Goal: Task Accomplishment & Management: Use online tool/utility

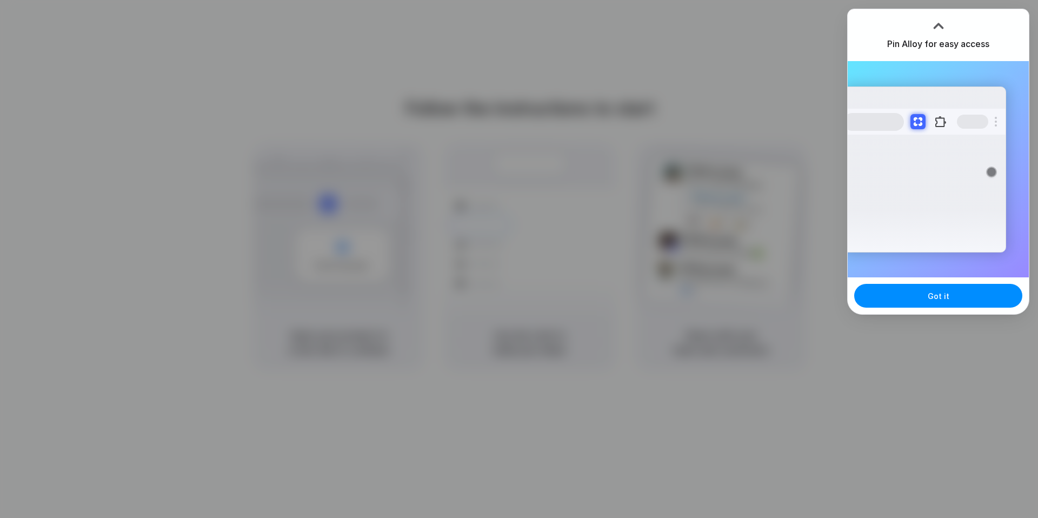
drag, startPoint x: 918, startPoint y: 290, endPoint x: 918, endPoint y: 273, distance: 16.8
click at [918, 289] on button "Got it" at bounding box center [938, 296] width 168 height 24
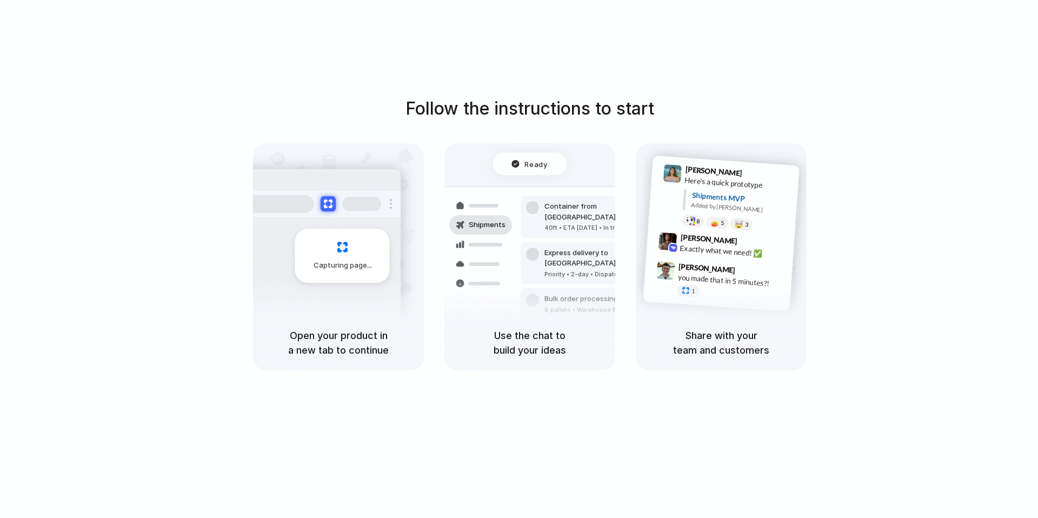
click at [937, 33] on div "Follow the instructions to start Capturing page Open your product in a new tab …" at bounding box center [529, 269] width 1059 height 539
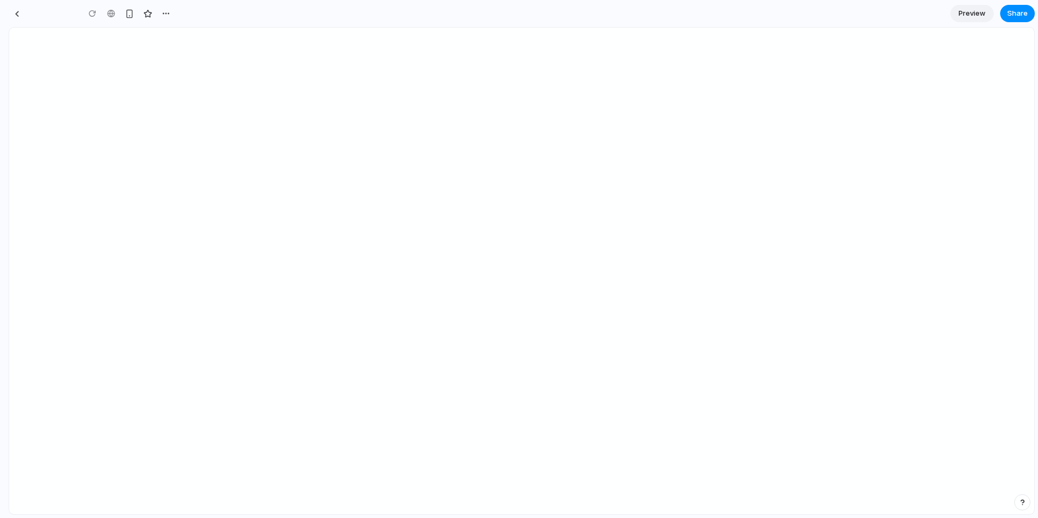
type input "**********"
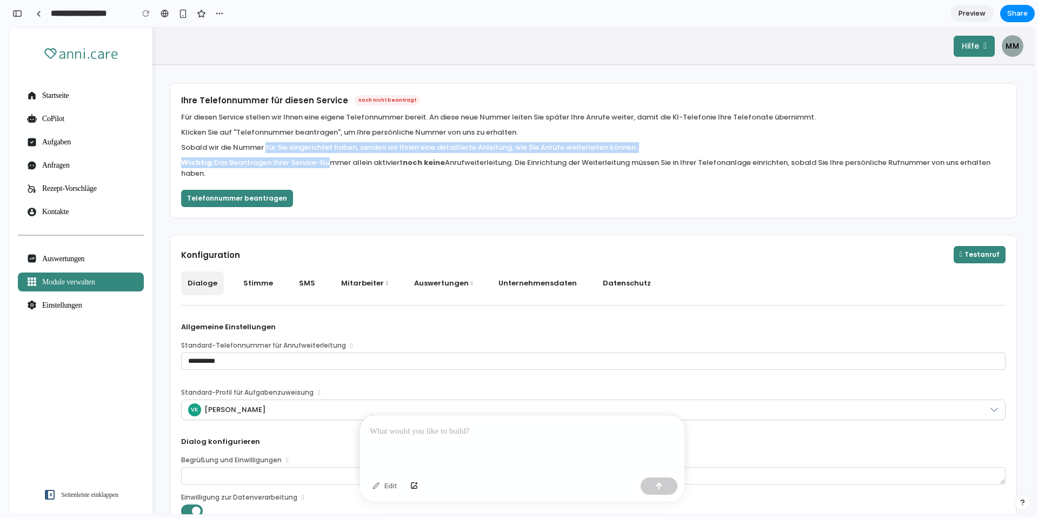
drag, startPoint x: 266, startPoint y: 152, endPoint x: 325, endPoint y: 166, distance: 60.7
click at [325, 166] on div "Für diesen Service stellen wir Ihnen eine eigene Telefonnummer bereit. An diese…" at bounding box center [593, 146] width 824 height 76
click at [319, 168] on p "Wichtig: Das Beantragen Ihrer Service-Nummer allein aktiviert noch keine Anrufw…" at bounding box center [593, 168] width 824 height 22
click at [326, 173] on p "Wichtig: Das Beantragen Ihrer Service-Nummer allein aktiviert noch keine Anrufw…" at bounding box center [593, 168] width 824 height 22
click at [474, 448] on div at bounding box center [522, 444] width 324 height 58
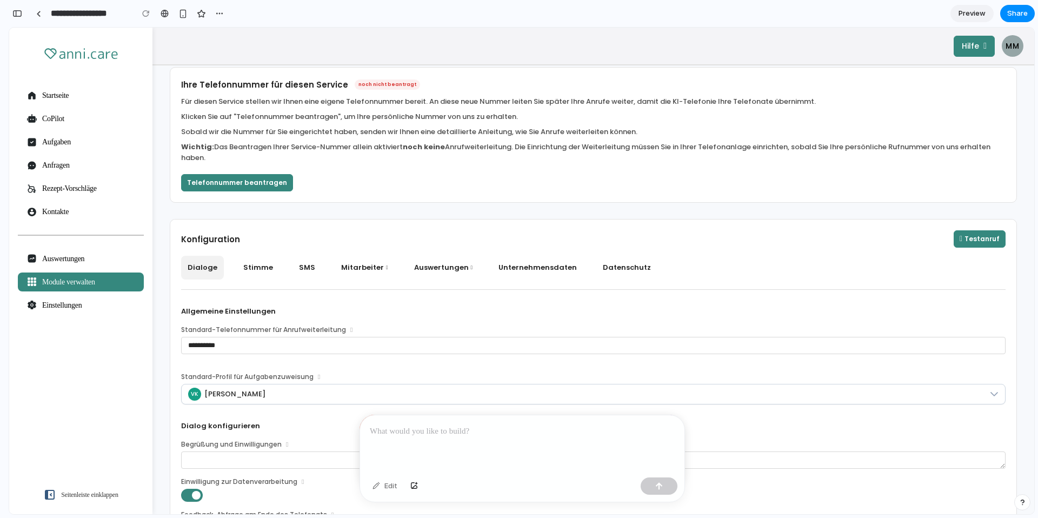
scroll to position [14, 0]
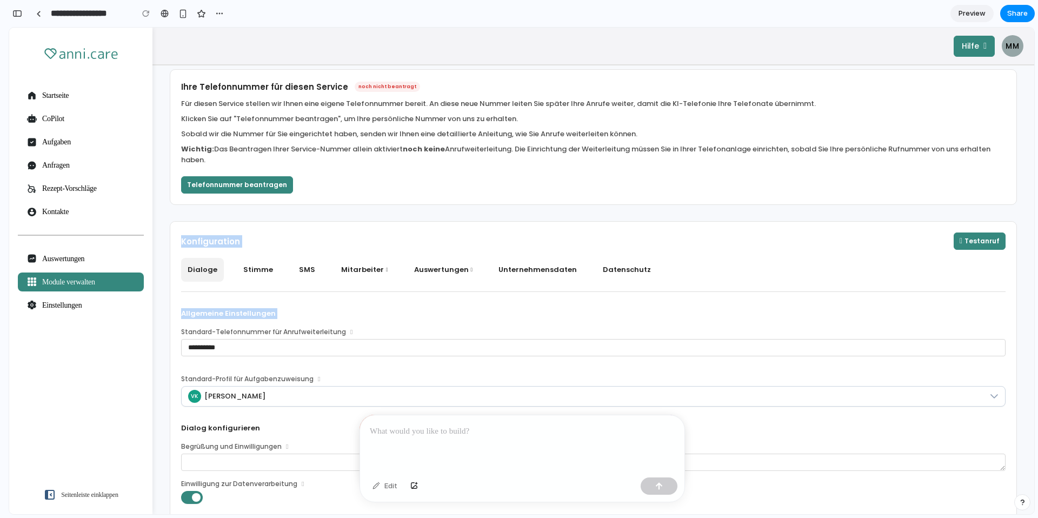
drag, startPoint x: 177, startPoint y: 236, endPoint x: 758, endPoint y: 299, distance: 585.0
drag, startPoint x: 445, startPoint y: 465, endPoint x: 452, endPoint y: 451, distance: 16.2
click at [445, 465] on div at bounding box center [522, 444] width 324 height 58
click at [380, 486] on div "Edit" at bounding box center [385, 485] width 36 height 17
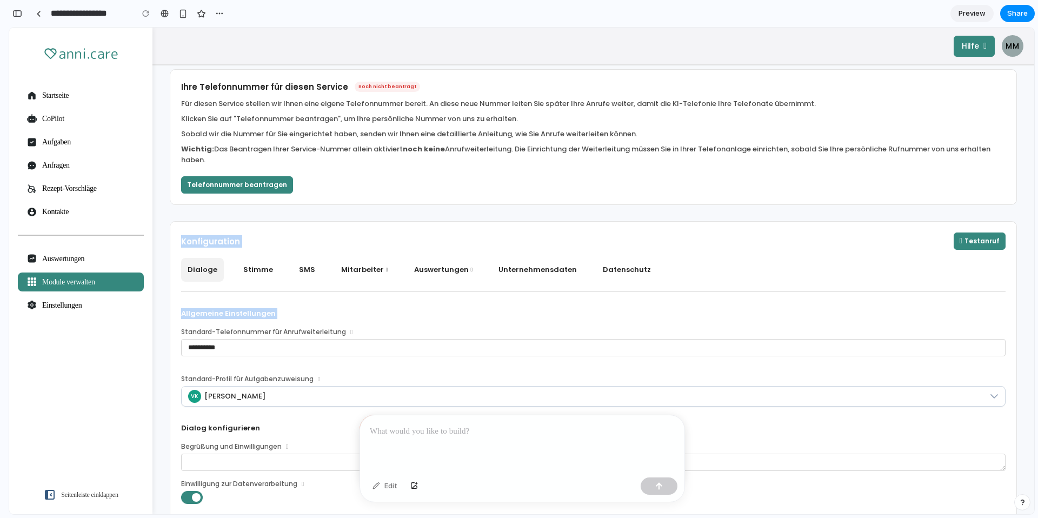
click at [420, 426] on p at bounding box center [522, 431] width 305 height 13
click at [409, 426] on p at bounding box center [522, 431] width 305 height 13
click at [294, 231] on div "Konfiguration Testanruf" at bounding box center [593, 240] width 846 height 36
click at [258, 232] on div "Testanruf" at bounding box center [625, 240] width 759 height 17
click at [228, 244] on h2 "Konfiguration" at bounding box center [210, 241] width 59 height 12
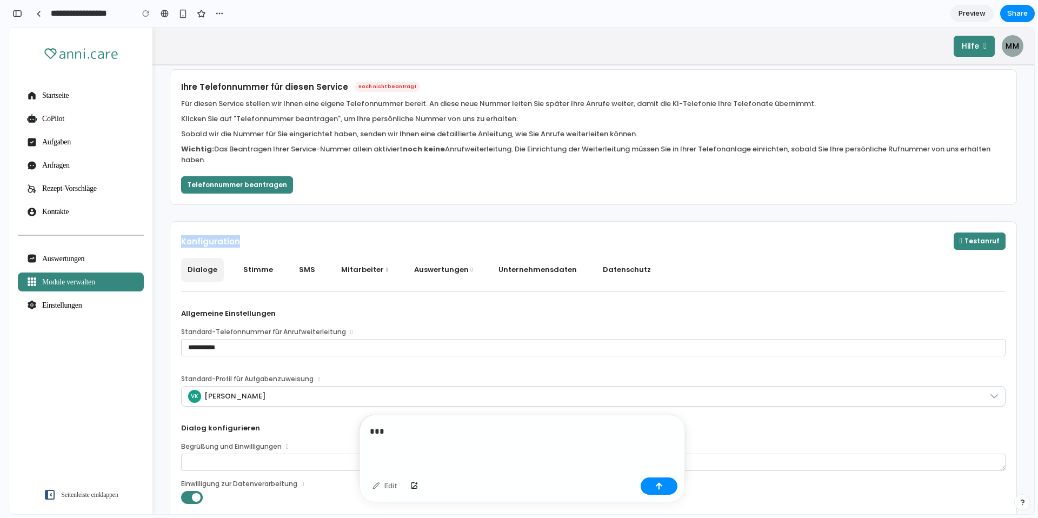
click at [228, 244] on h2 "Konfiguration" at bounding box center [210, 241] width 59 height 12
copy h2 "Konfiguration"
click at [400, 430] on p "***" at bounding box center [522, 431] width 305 height 13
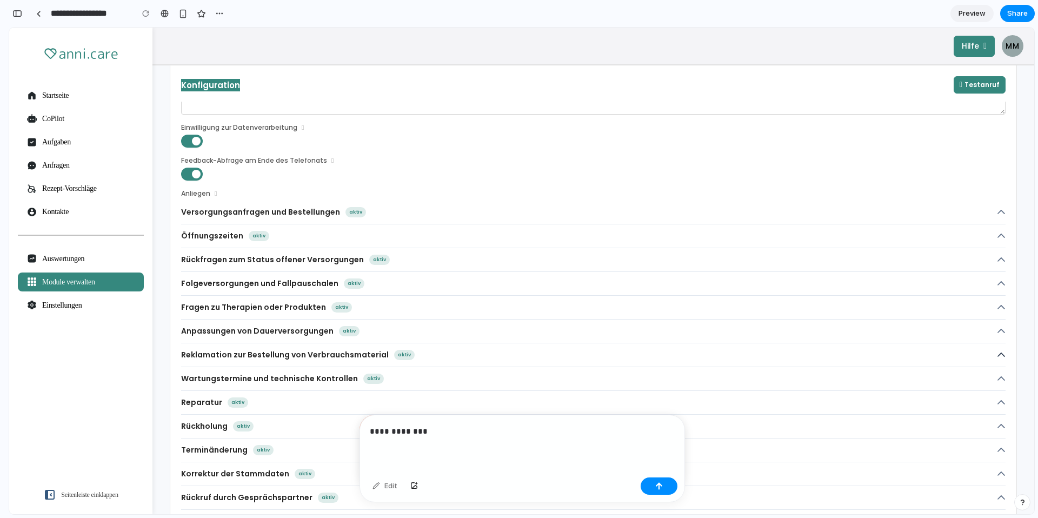
scroll to position [0, 0]
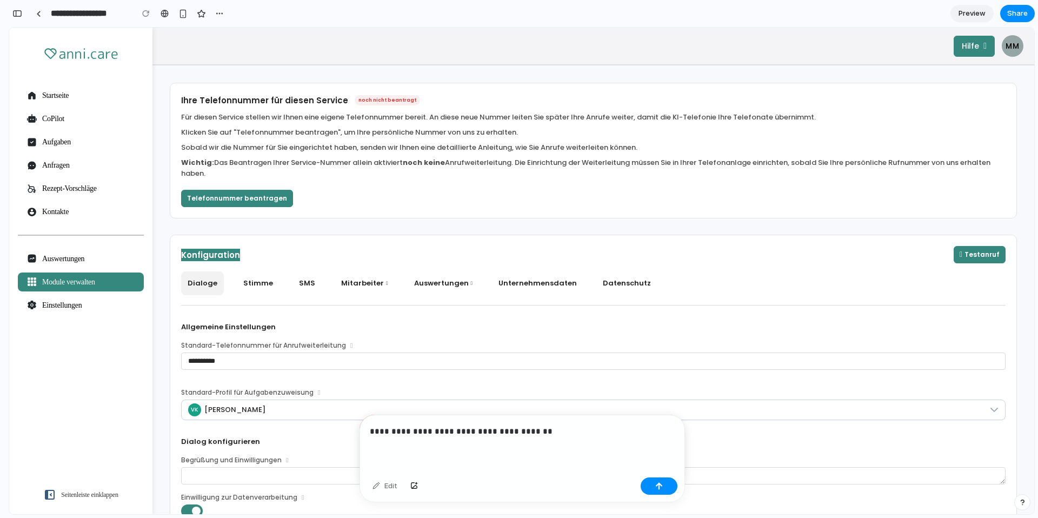
click at [489, 433] on p "**********" at bounding box center [522, 431] width 305 height 13
